Goal: Task Accomplishment & Management: Manage account settings

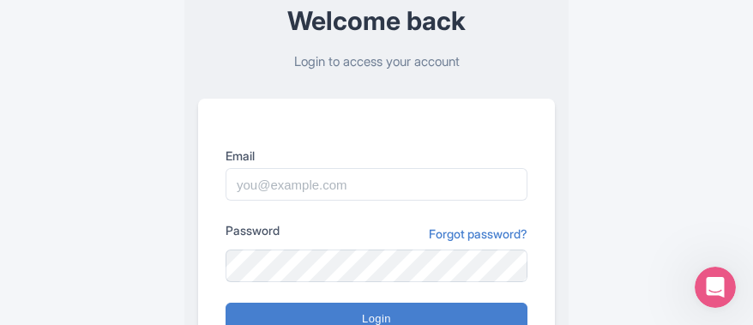
scroll to position [159, 0]
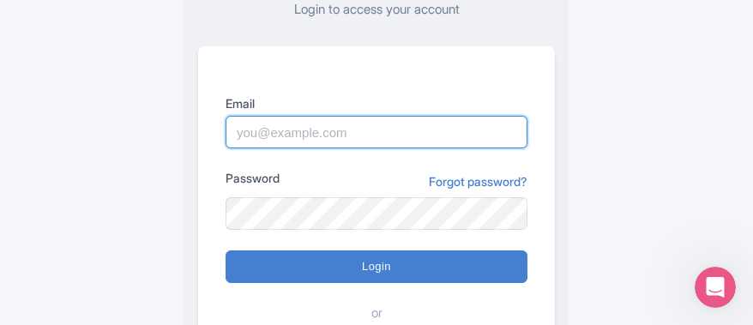
click at [371, 130] on input "Email" at bounding box center [377, 132] width 302 height 33
paste input "[EMAIL_ADDRESS][DOMAIN_NAME]"
type input "[EMAIL_ADDRESS][DOMAIN_NAME]"
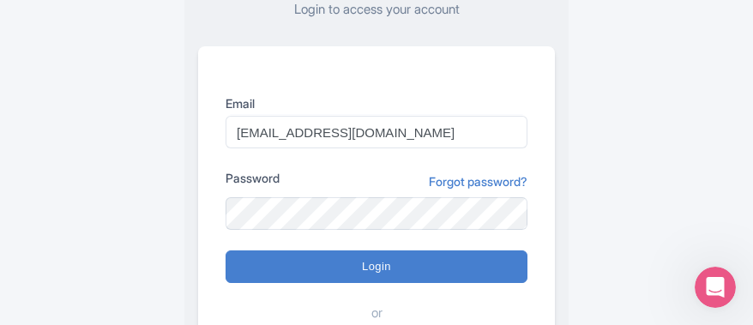
click at [674, 165] on div "Error Please login to continue Welcome back Login to access your account Email …" at bounding box center [376, 176] width 659 height 670
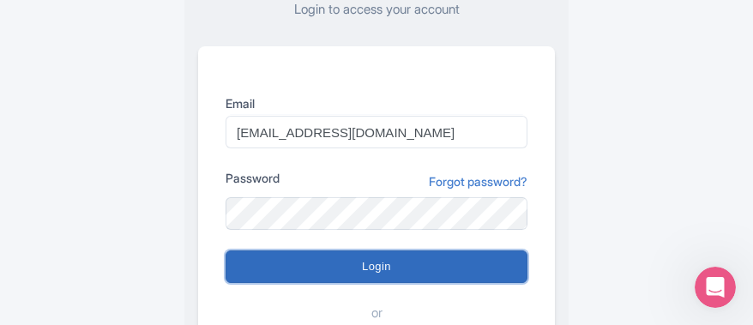
click at [456, 264] on input "Login" at bounding box center [377, 266] width 302 height 33
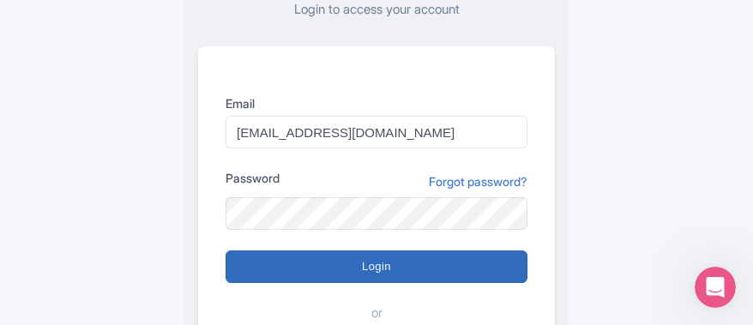
type input "Logging in..."
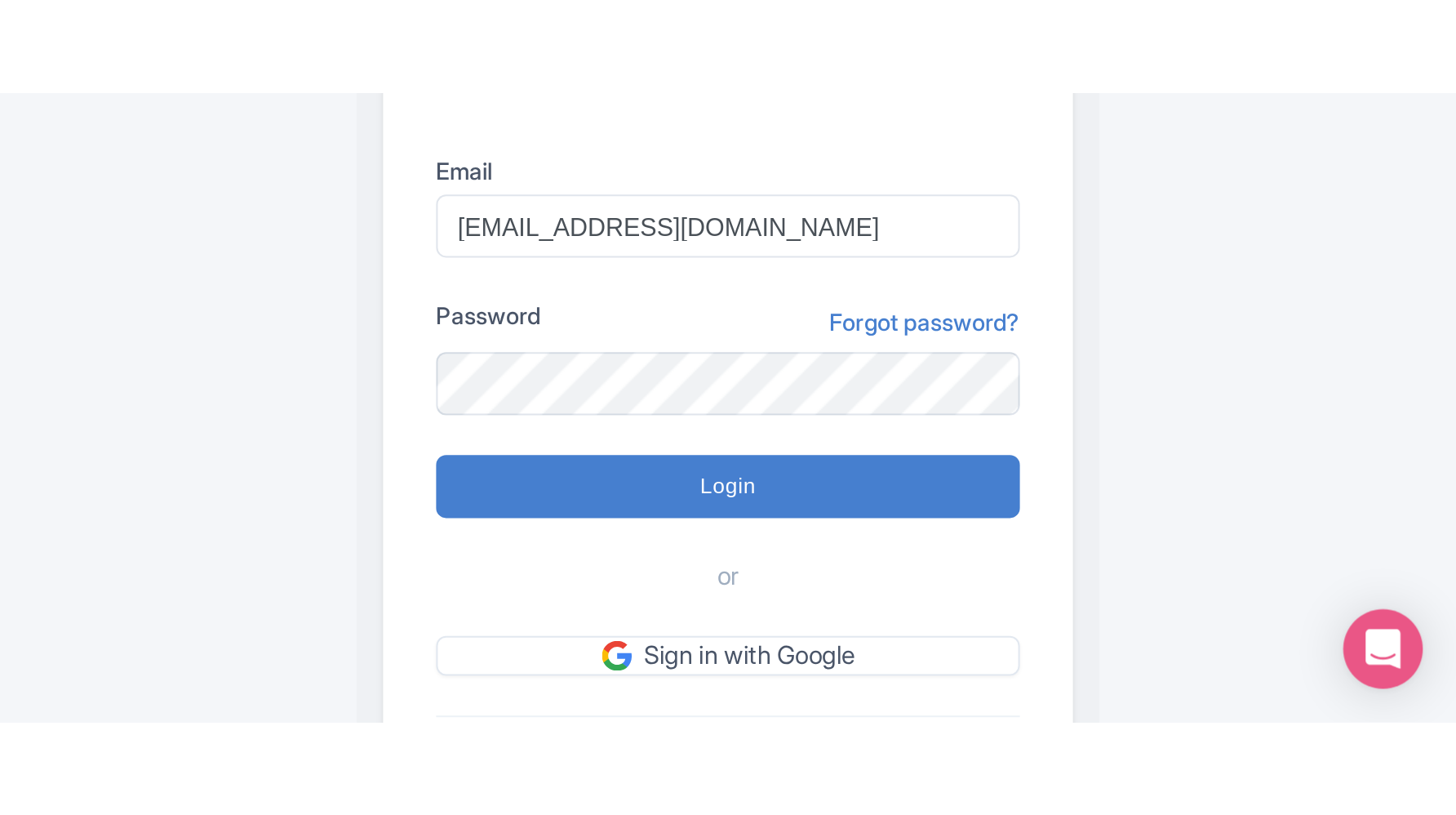
scroll to position [13, 0]
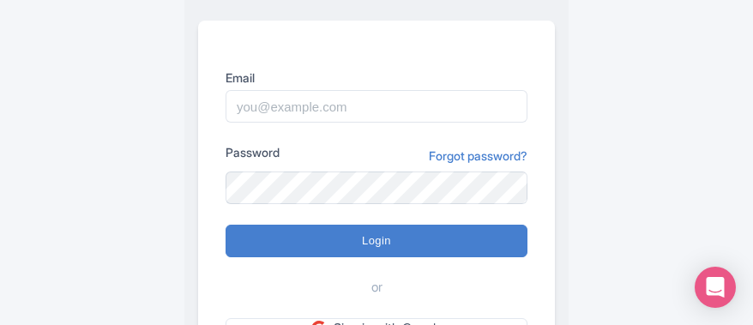
scroll to position [204, 0]
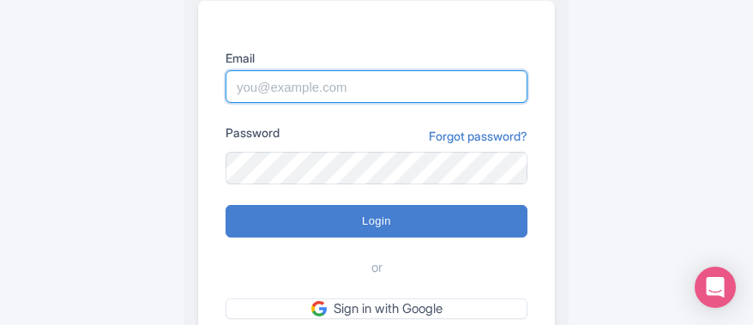
click at [314, 94] on input "Email" at bounding box center [377, 86] width 302 height 33
paste input "[EMAIL_ADDRESS][DOMAIN_NAME]"
type input "[EMAIL_ADDRESS][DOMAIN_NAME]"
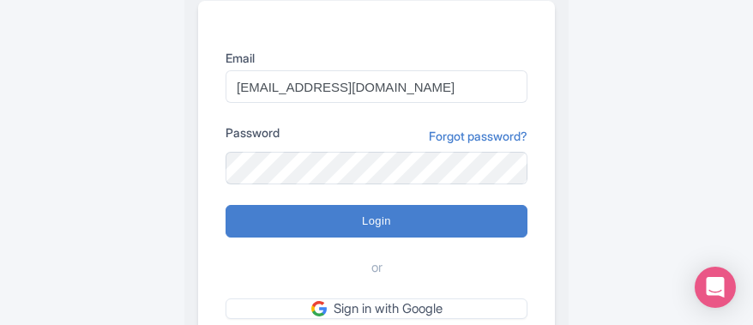
click at [86, 134] on div "Welcome back Login to access your account Email breannel@known.is Password Forg…" at bounding box center [376, 131] width 659 height 670
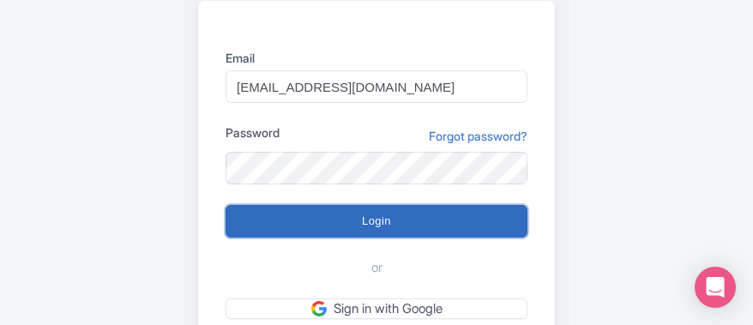
click at [389, 223] on input "Login" at bounding box center [377, 221] width 302 height 33
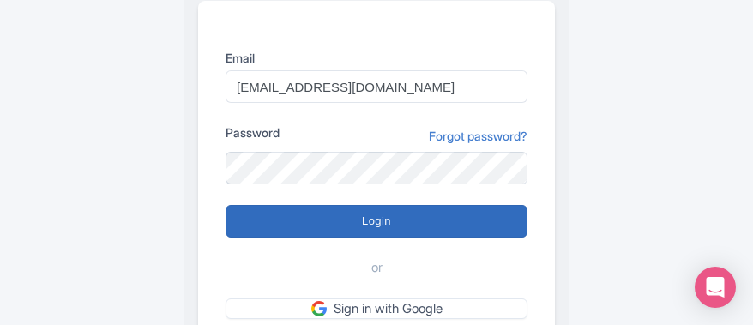
type input "Logging in..."
